Goal: Task Accomplishment & Management: Manage account settings

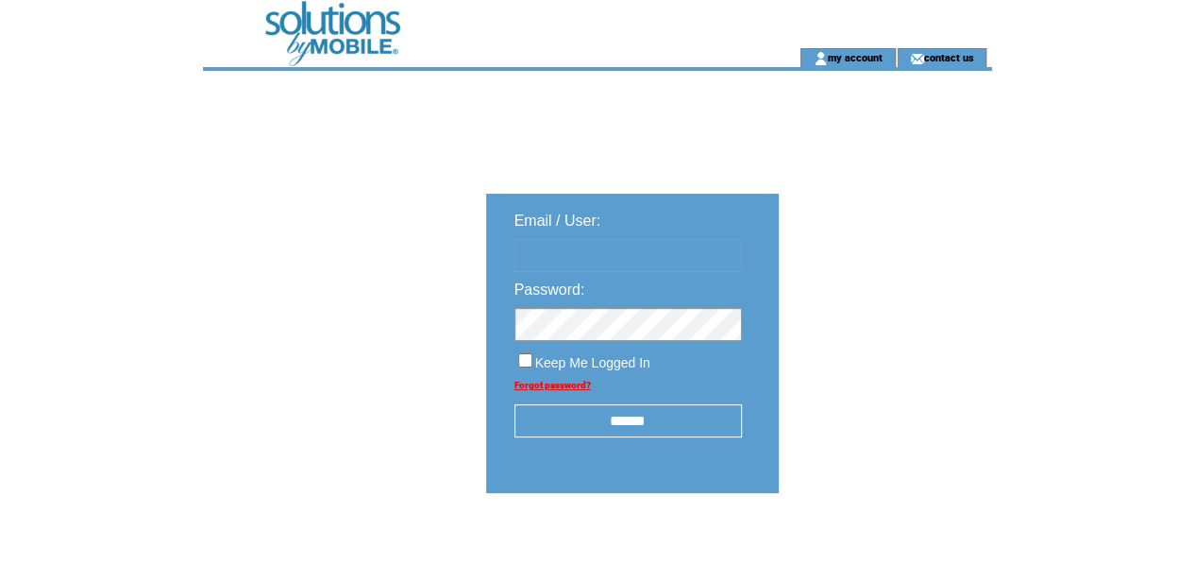
type input "**********"
click at [606, 430] on input "******" at bounding box center [629, 420] width 228 height 33
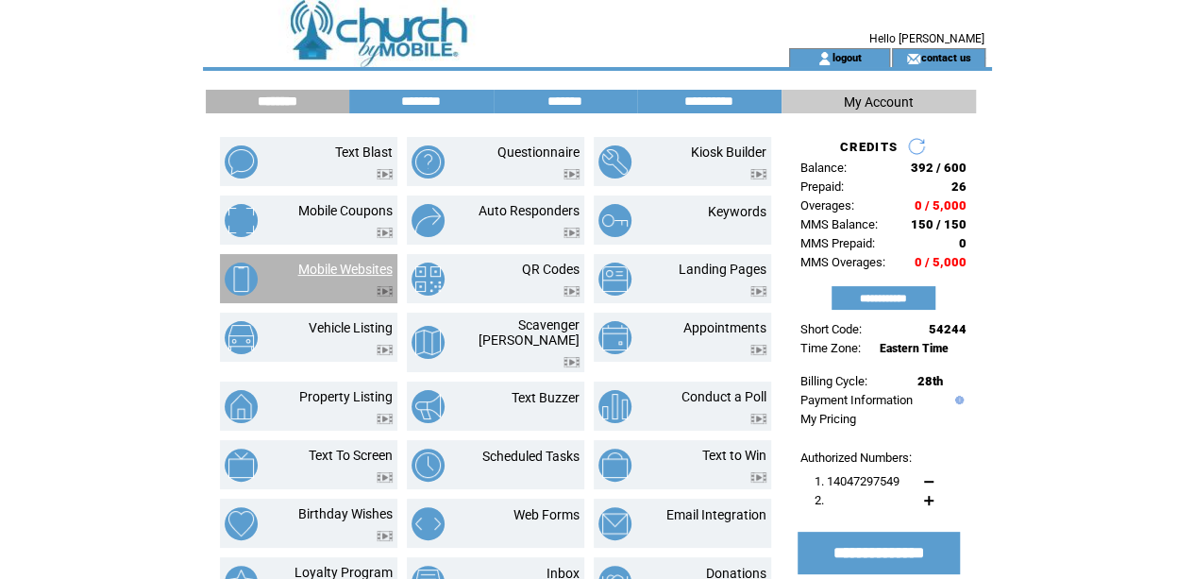
click at [360, 271] on link "Mobile Websites" at bounding box center [345, 269] width 94 height 15
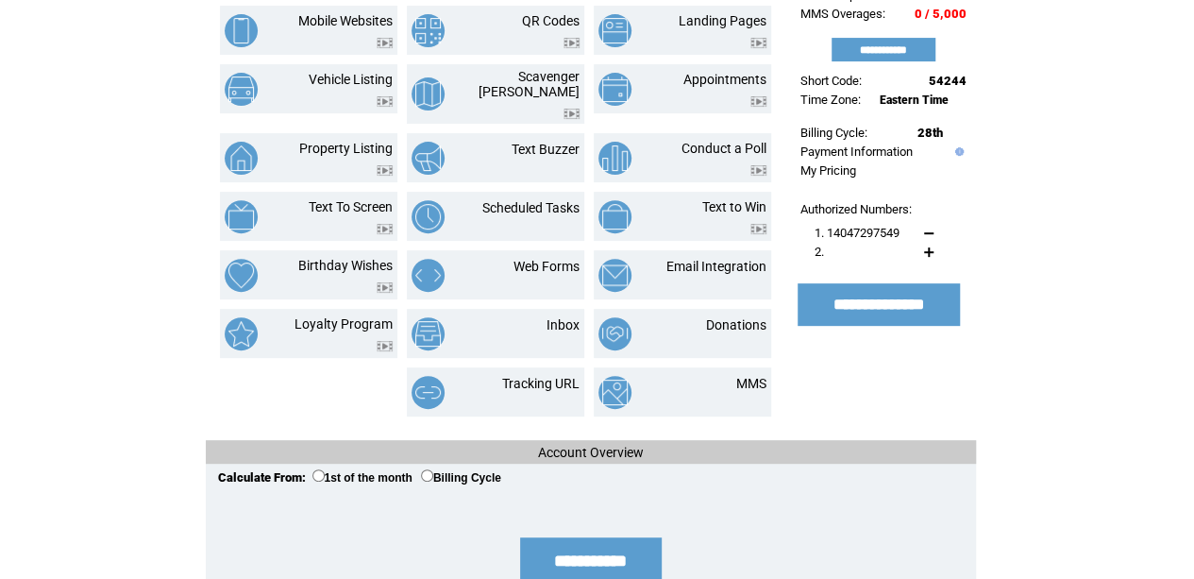
scroll to position [249, 0]
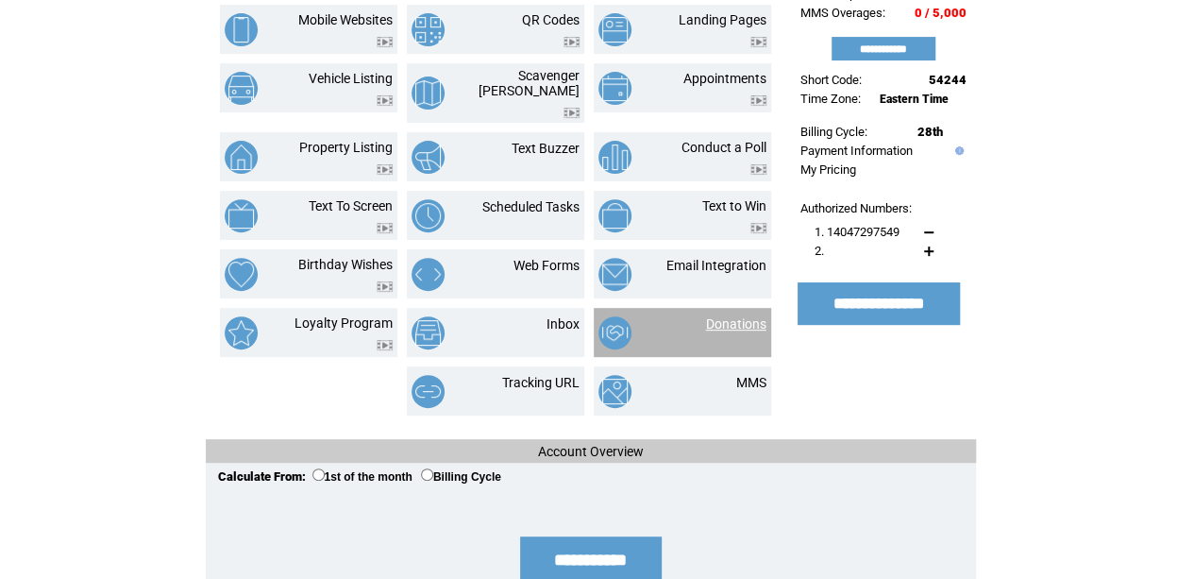
click at [750, 316] on link "Donations" at bounding box center [736, 323] width 60 height 15
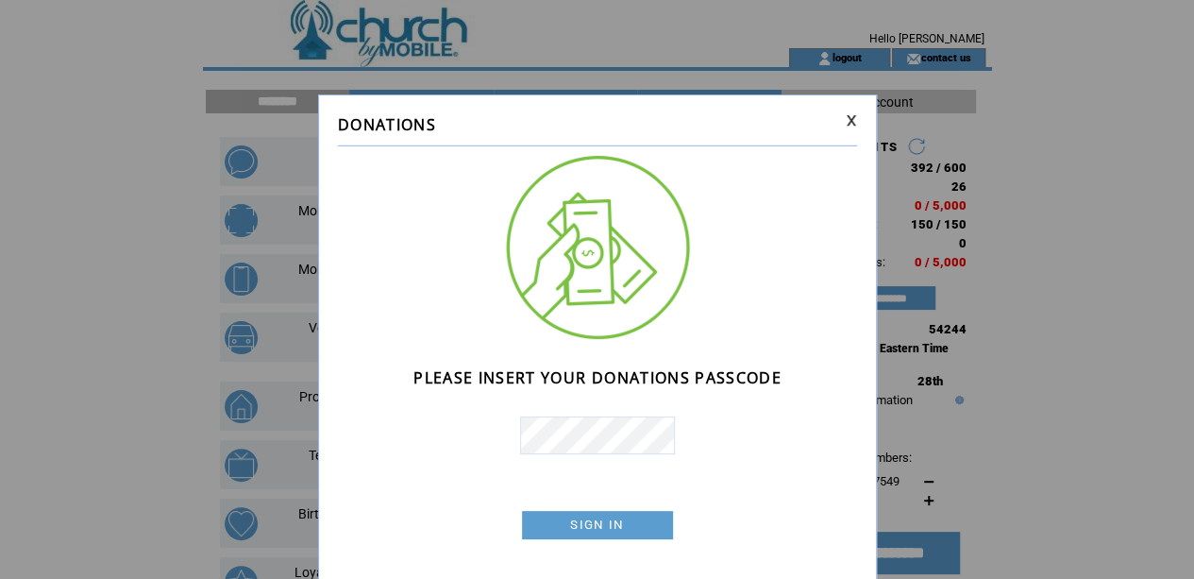
click at [426, 491] on td at bounding box center [597, 482] width 519 height 57
click at [0, 0] on link "SIGN IN" at bounding box center [0, 0] width 0 height 0
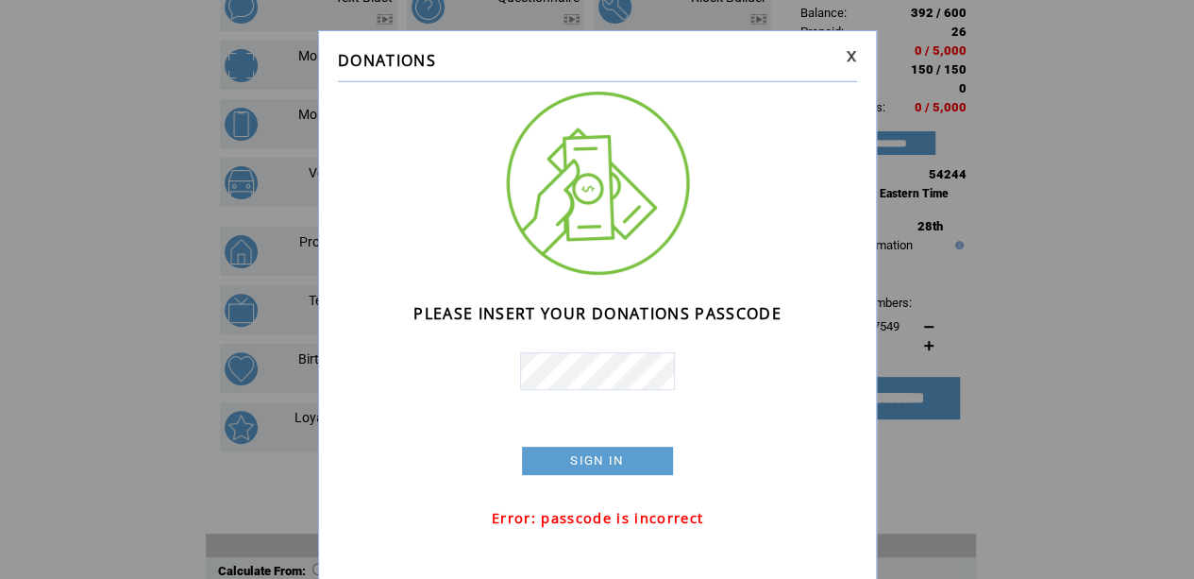
scroll to position [157, 0]
click at [853, 59] on link at bounding box center [851, 56] width 11 height 12
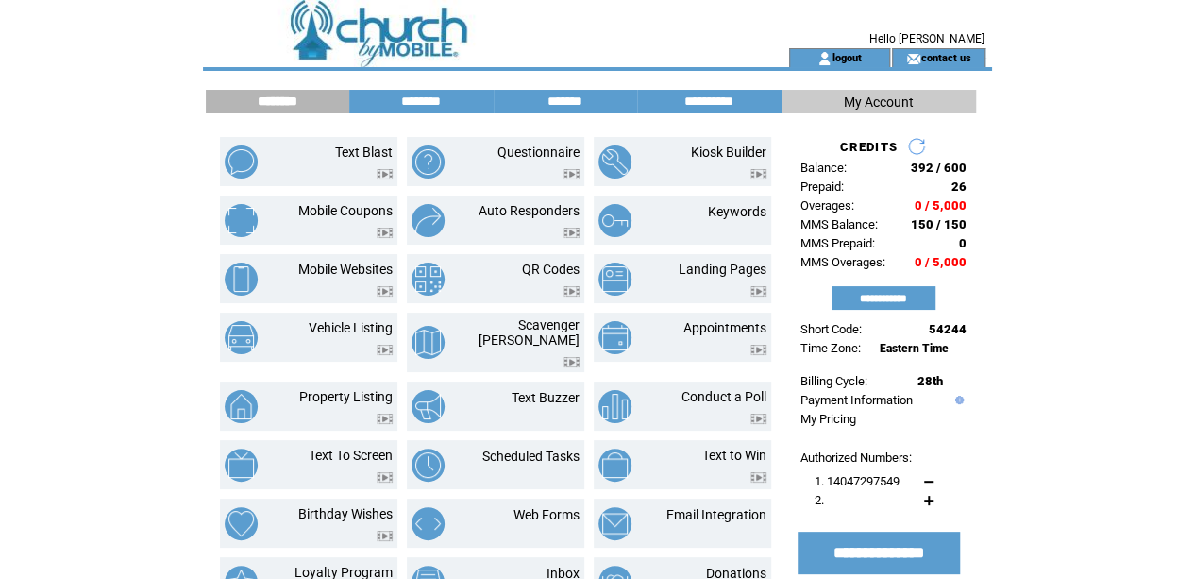
click at [861, 107] on span "My Account" at bounding box center [879, 101] width 70 height 15
click at [340, 27] on td at bounding box center [462, 24] width 518 height 48
click at [880, 105] on span "My Account" at bounding box center [879, 101] width 70 height 15
click at [869, 305] on input "**********" at bounding box center [884, 298] width 104 height 24
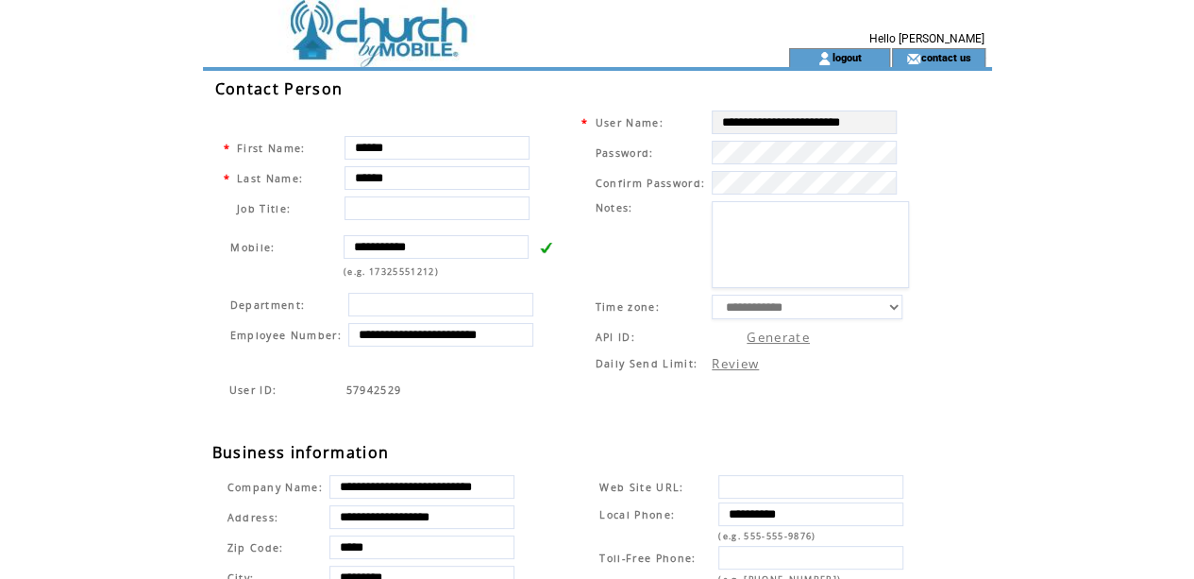
click at [566, 437] on div "User ID: 57942529" at bounding box center [606, 410] width 789 height 61
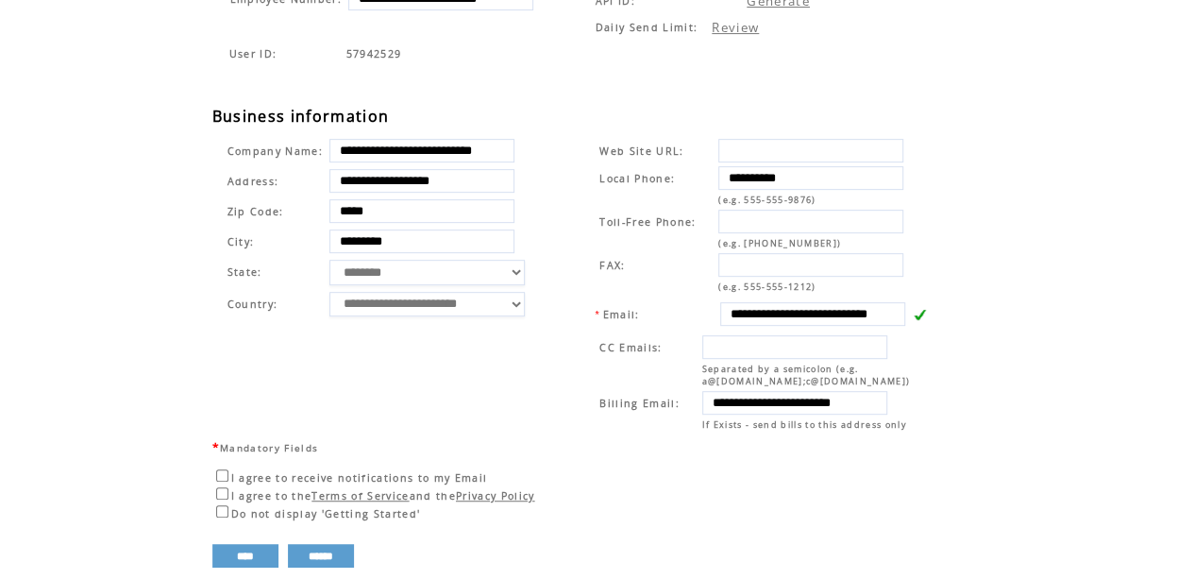
scroll to position [337, 0]
click at [566, 436] on td "**********" at bounding box center [754, 283] width 384 height 305
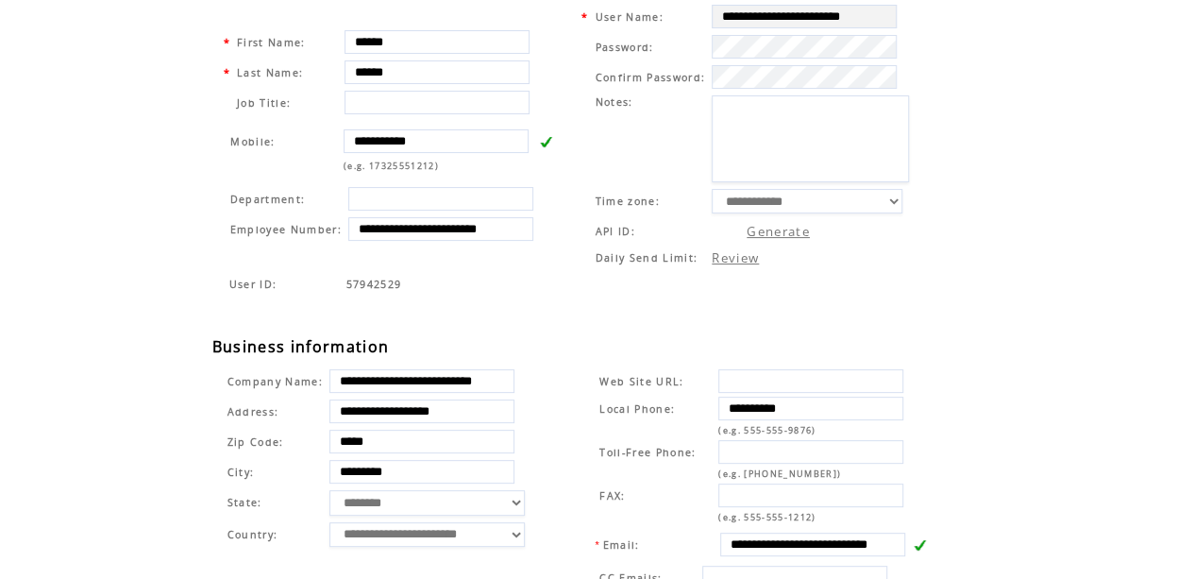
scroll to position [0, 0]
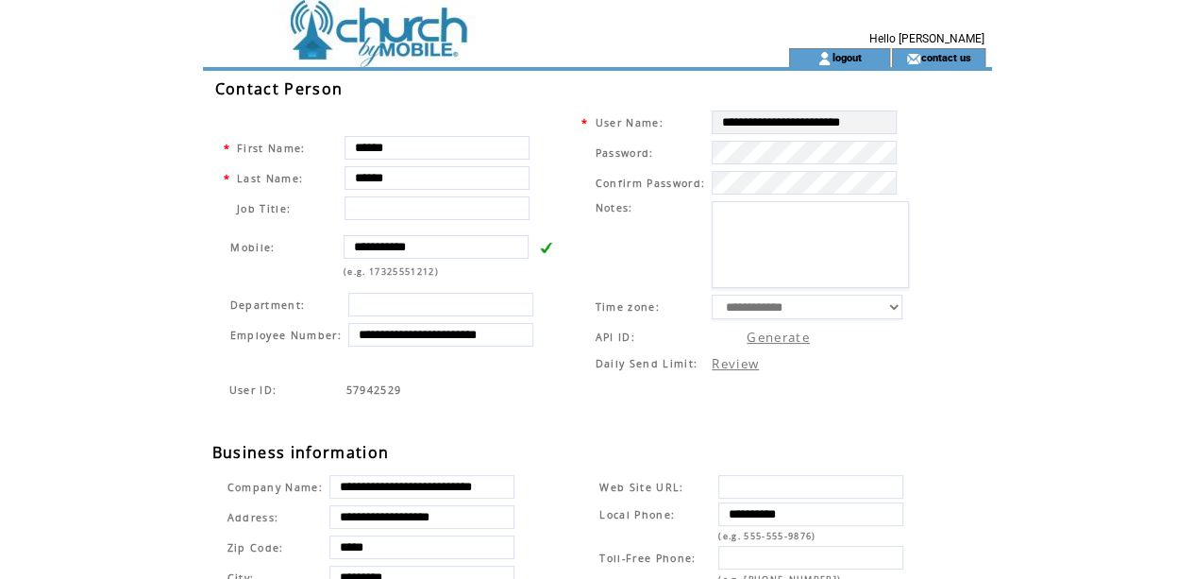
click at [412, 29] on td at bounding box center [462, 24] width 518 height 48
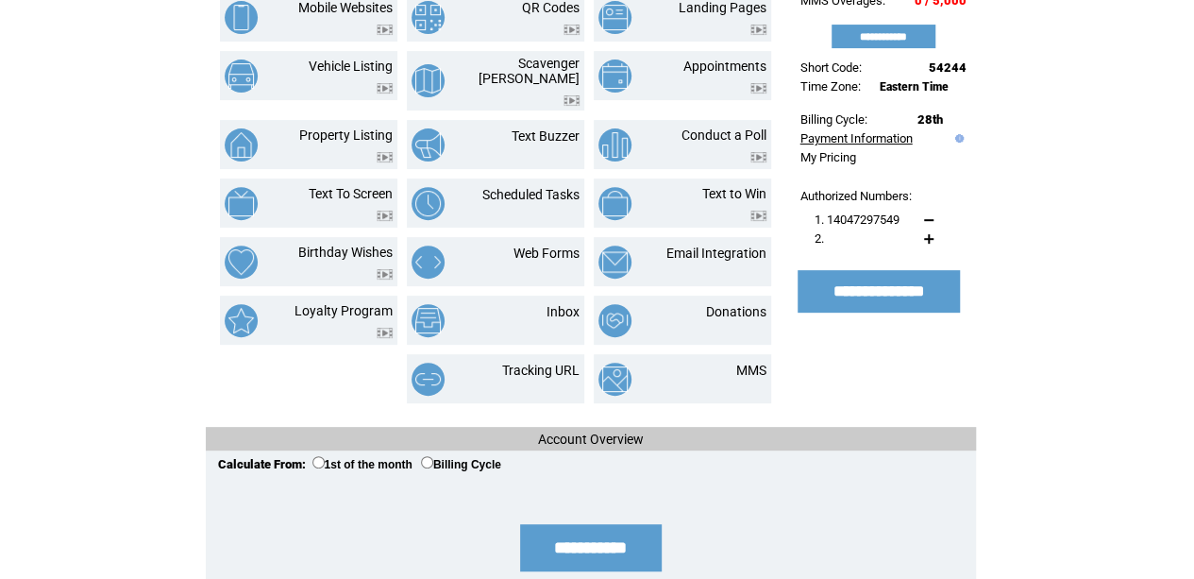
scroll to position [262, 0]
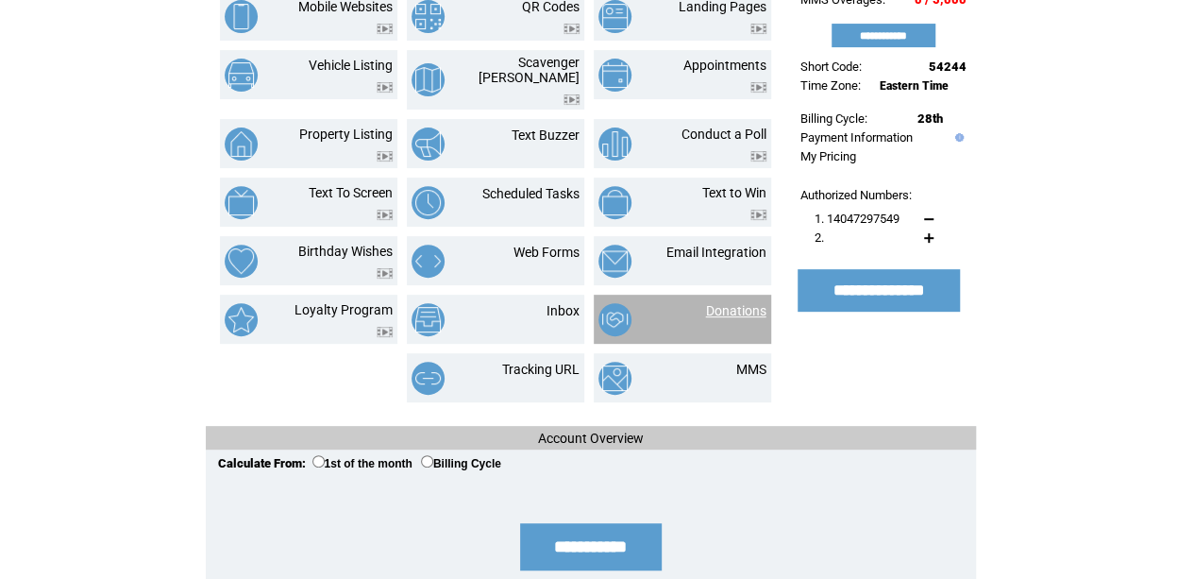
click at [748, 303] on link "Donations" at bounding box center [736, 310] width 60 height 15
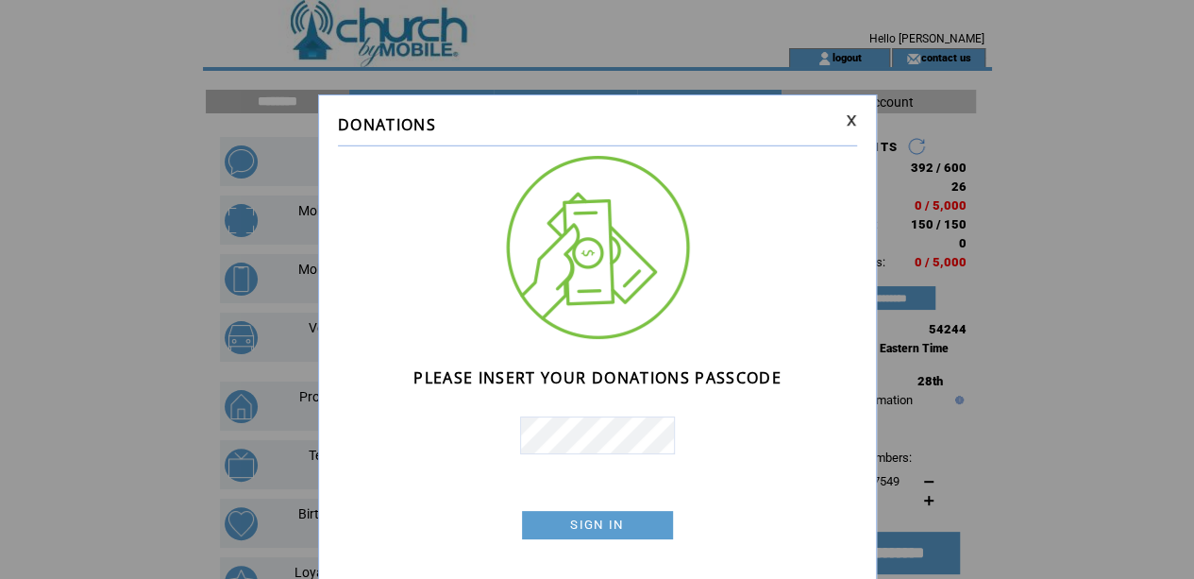
click at [0, 0] on link "SIGN IN" at bounding box center [0, 0] width 0 height 0
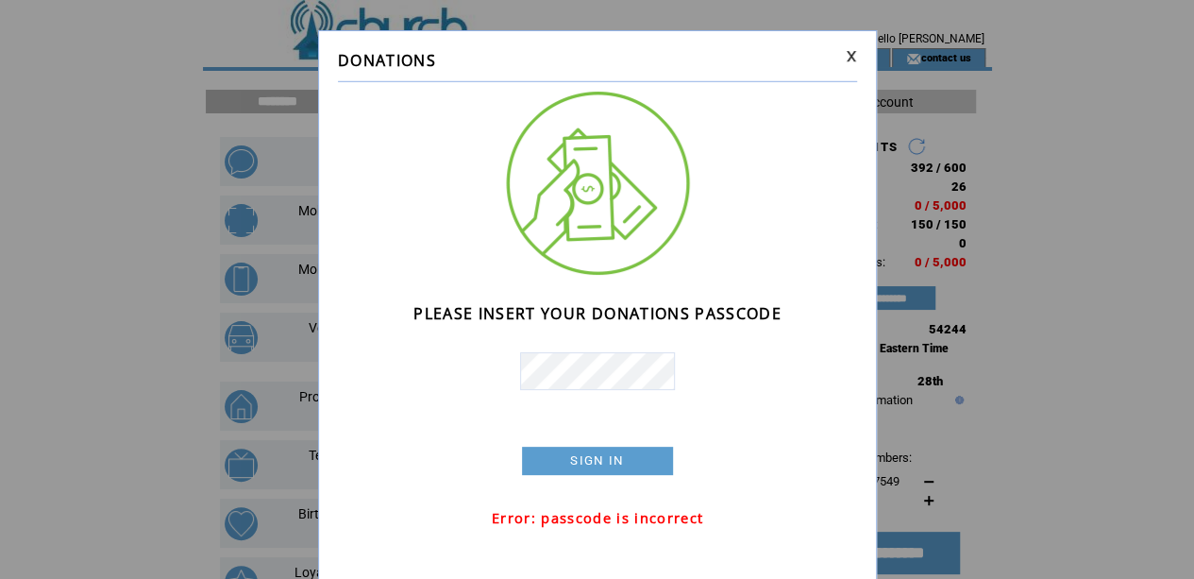
click at [850, 54] on link at bounding box center [851, 56] width 11 height 12
